Goal: Information Seeking & Learning: Learn about a topic

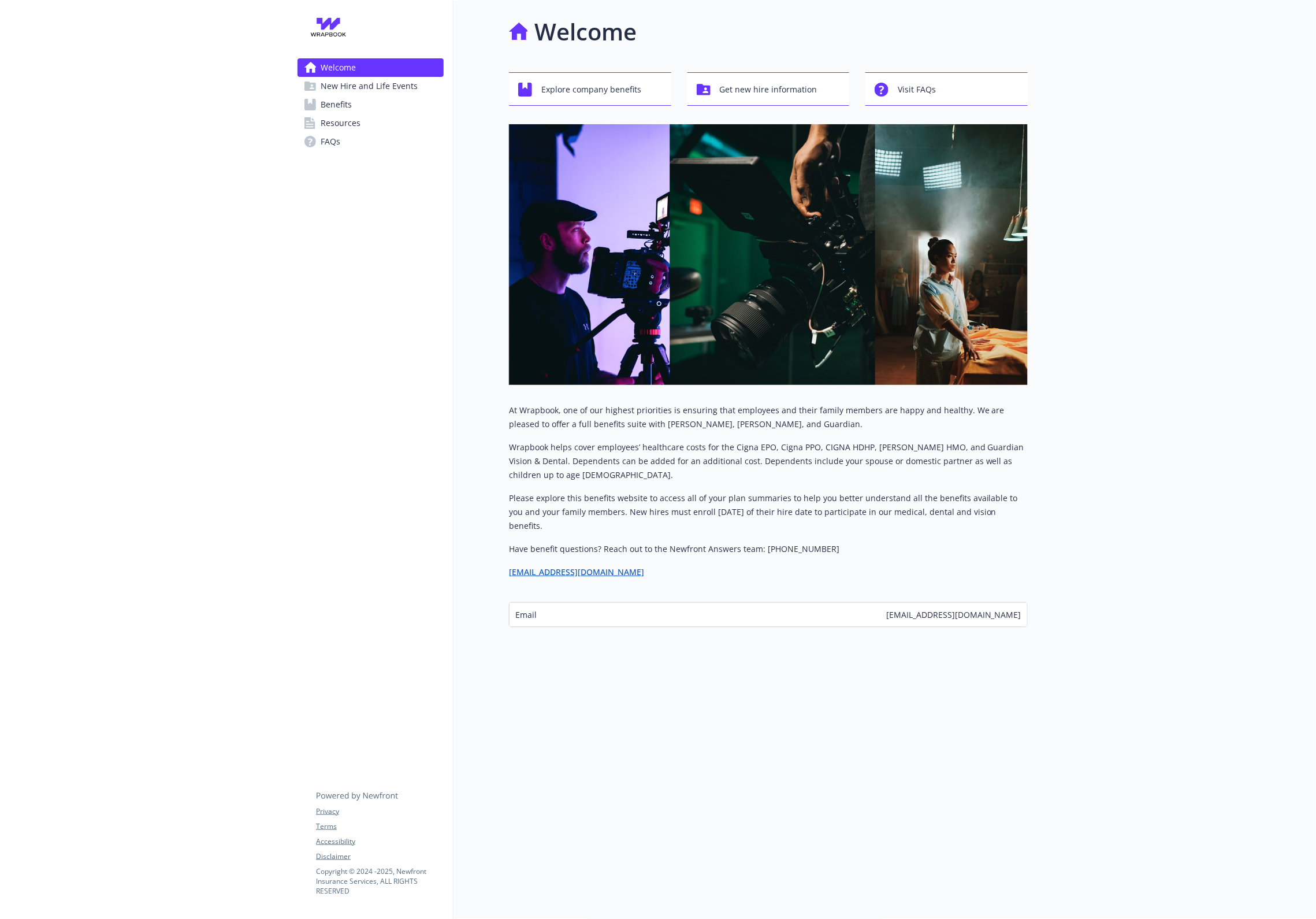
click at [339, 121] on span "Resources" at bounding box center [341, 123] width 40 height 18
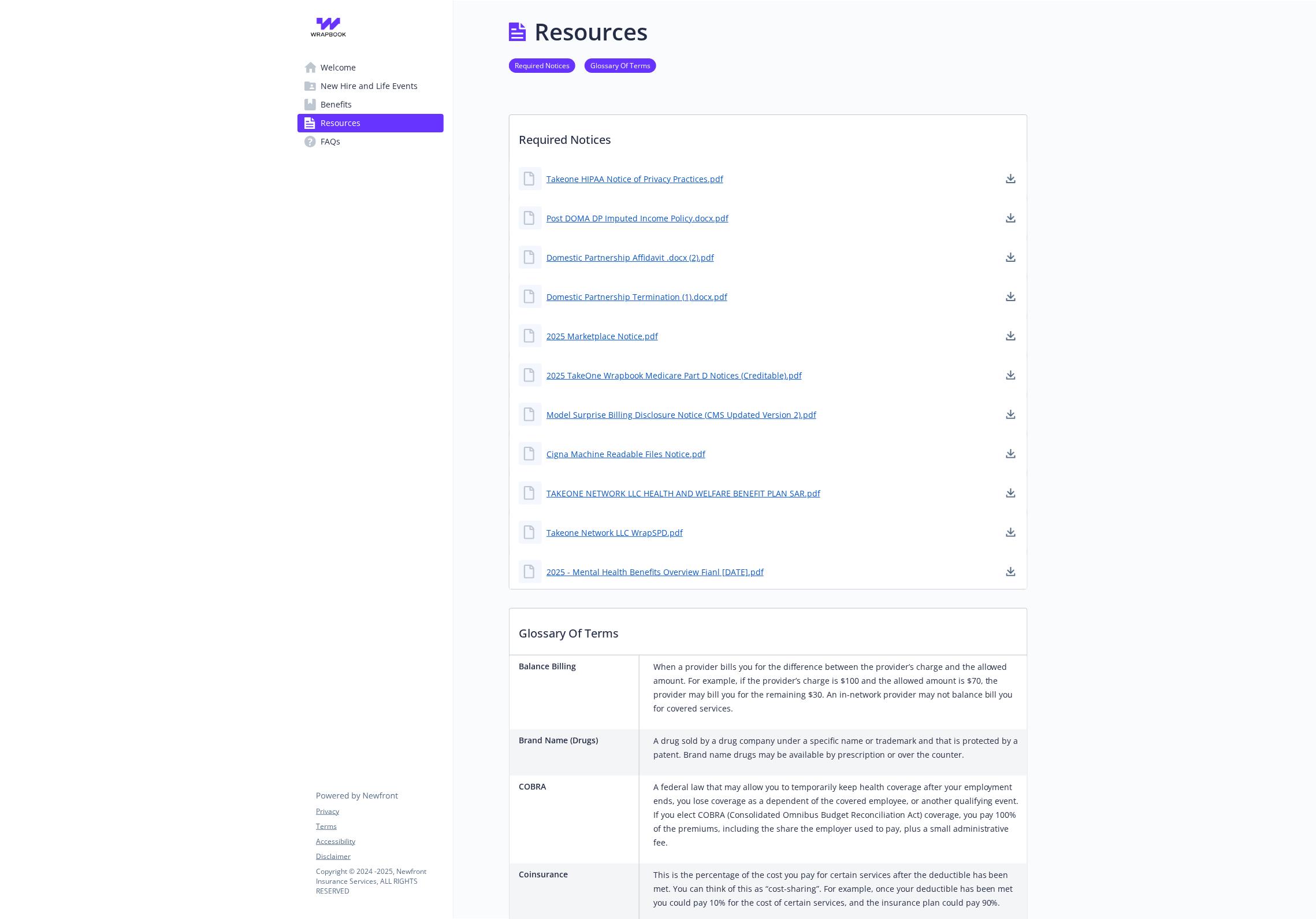
click at [345, 100] on span "Benefits" at bounding box center [336, 104] width 31 height 18
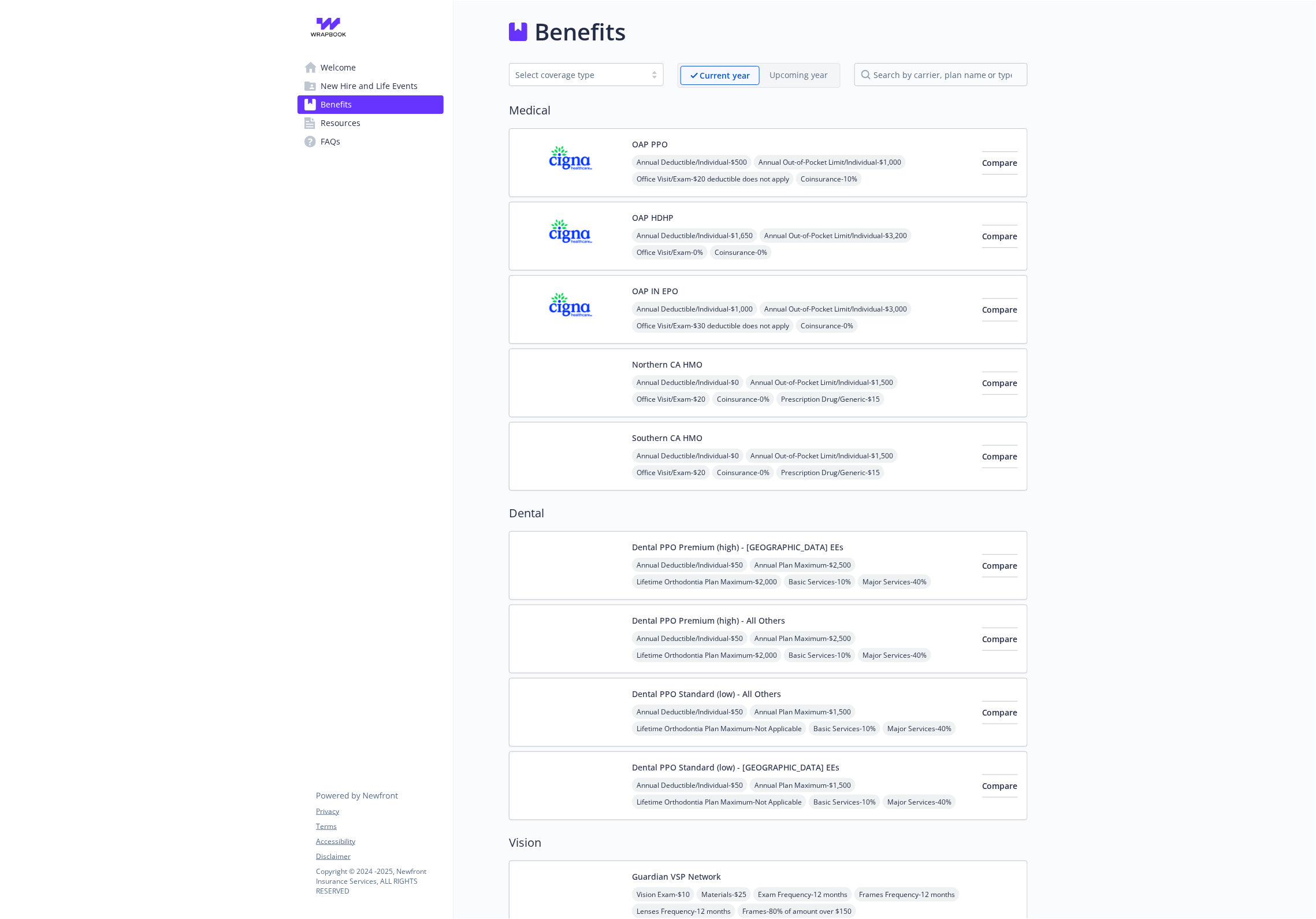
scroll to position [9, 0]
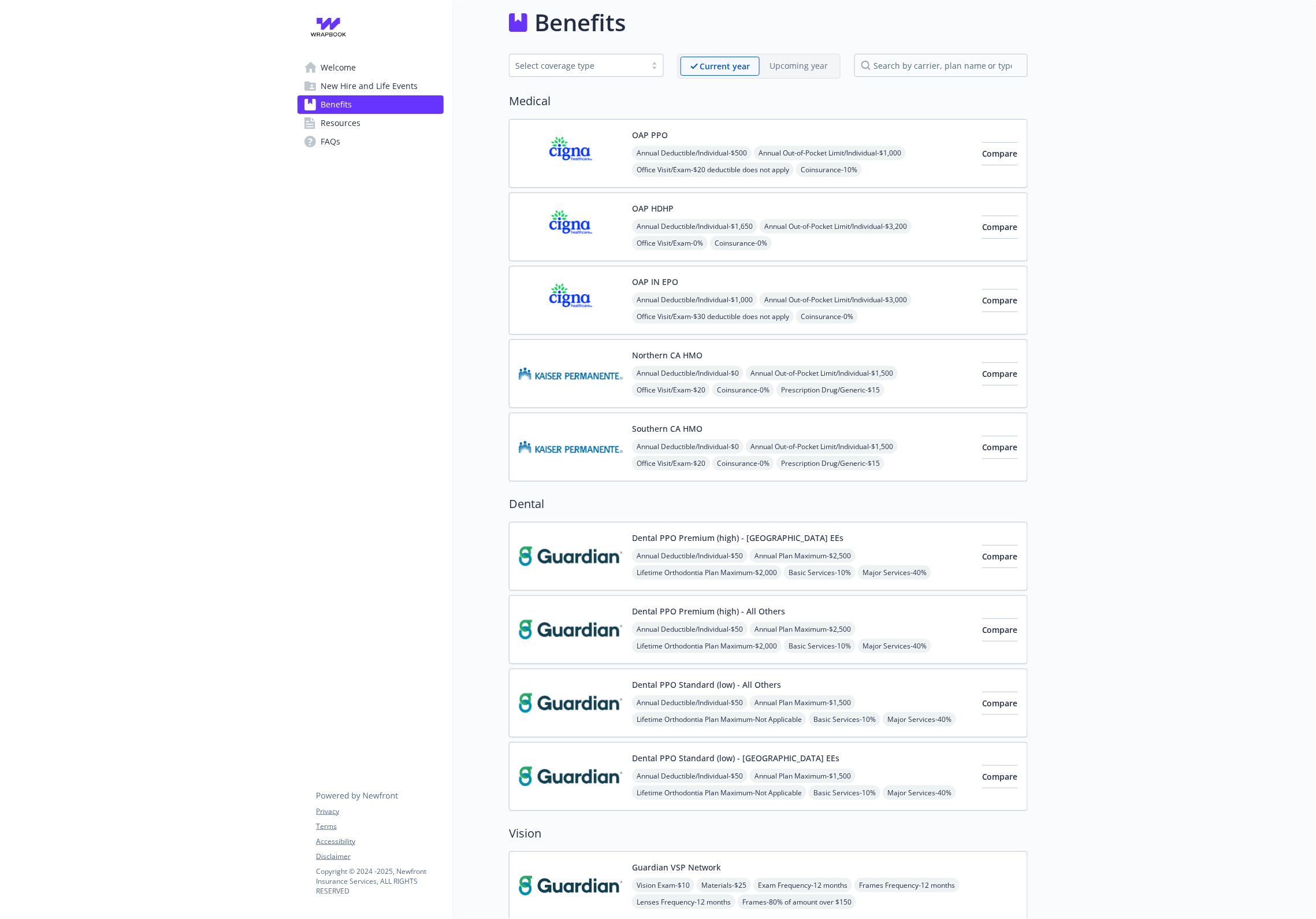
click at [569, 162] on img at bounding box center [571, 153] width 104 height 49
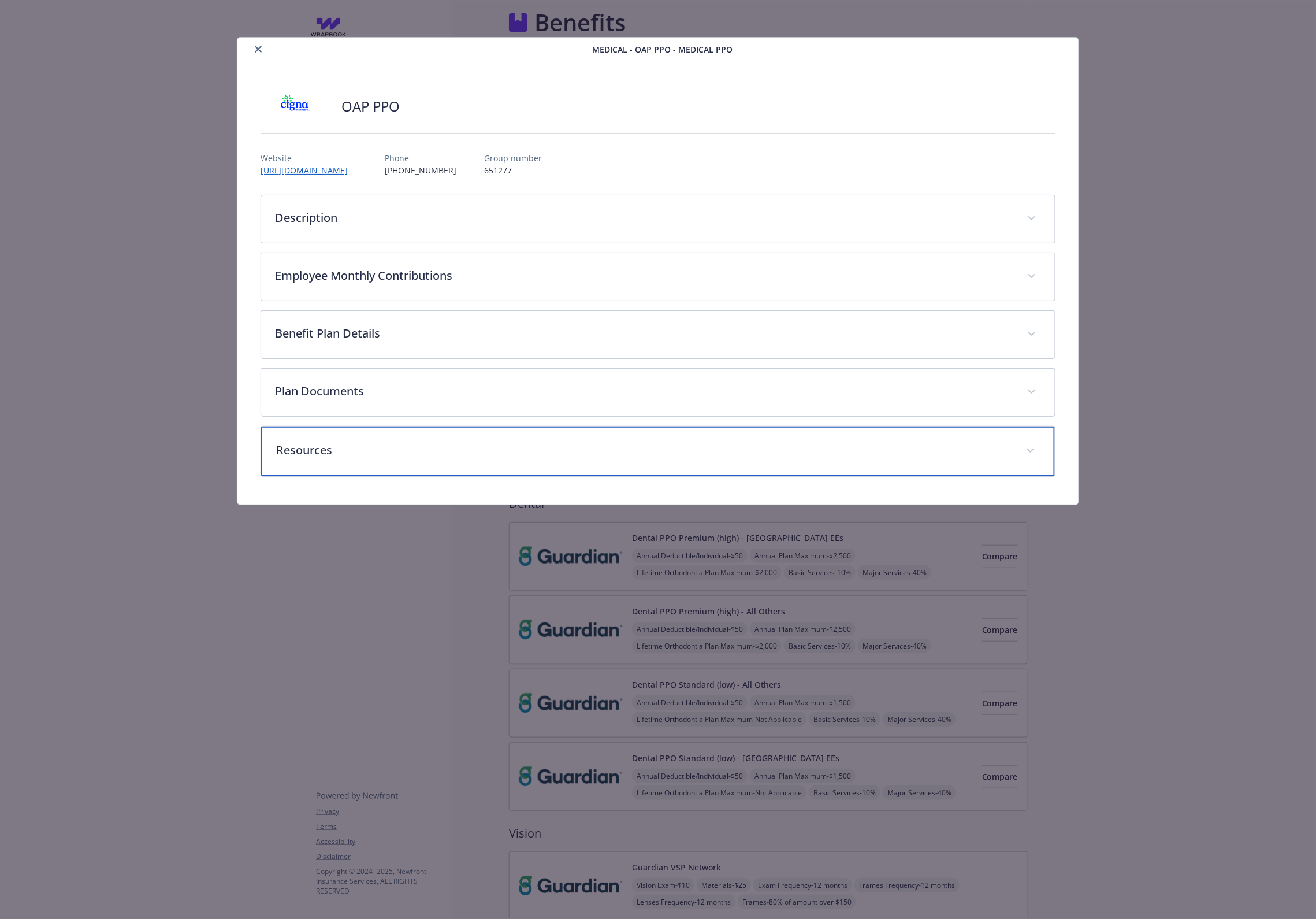
click at [443, 466] on div "Resources" at bounding box center [658, 451] width 794 height 50
